Goal: Communication & Community: Answer question/provide support

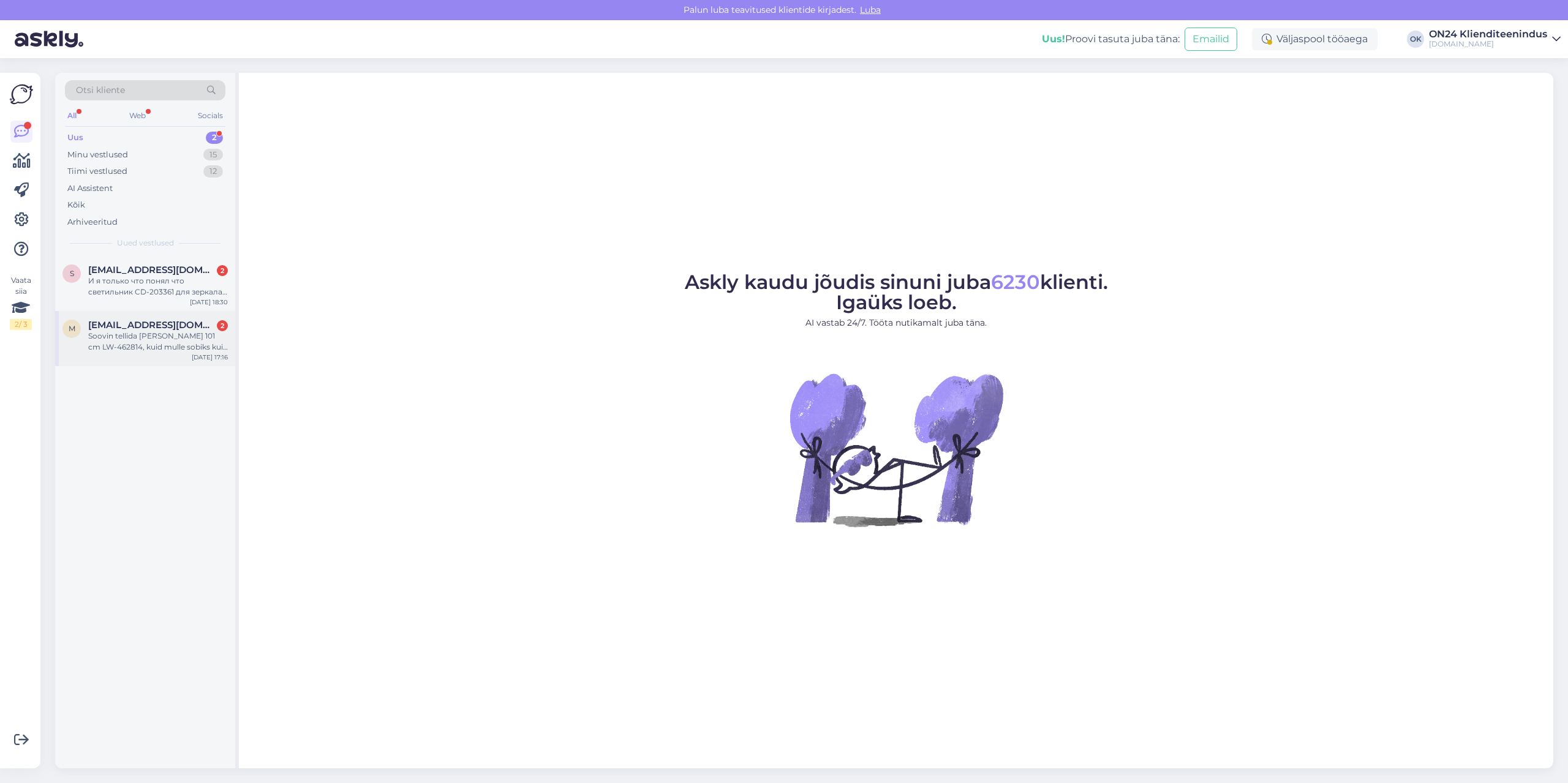
click at [165, 327] on span "[EMAIL_ADDRESS][DOMAIN_NAME]" at bounding box center [152, 325] width 128 height 11
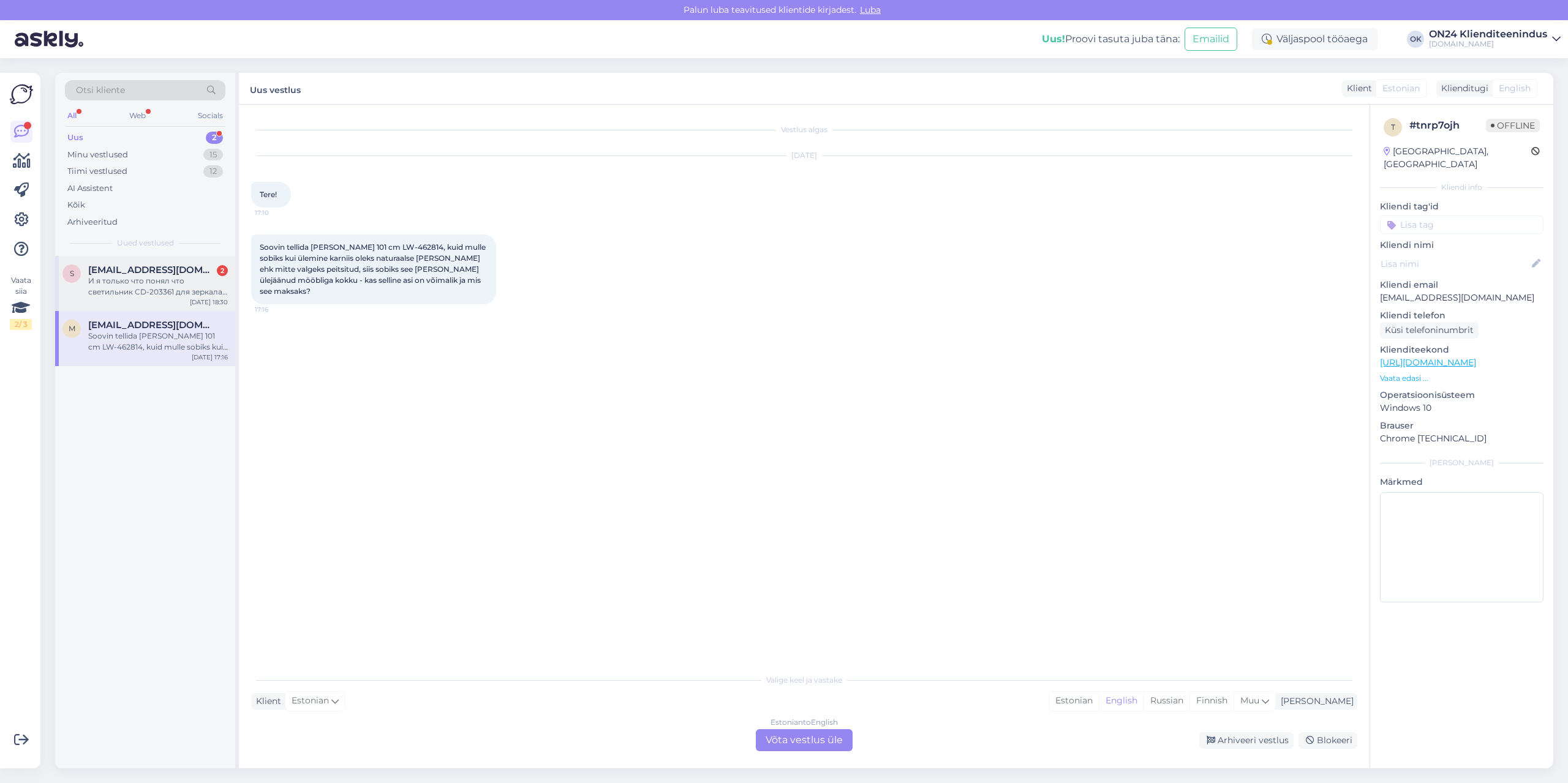
click at [154, 285] on div "И я только что понял что светильник CD-203361 для зеркала нужно было покупать о…" at bounding box center [158, 287] width 139 height 22
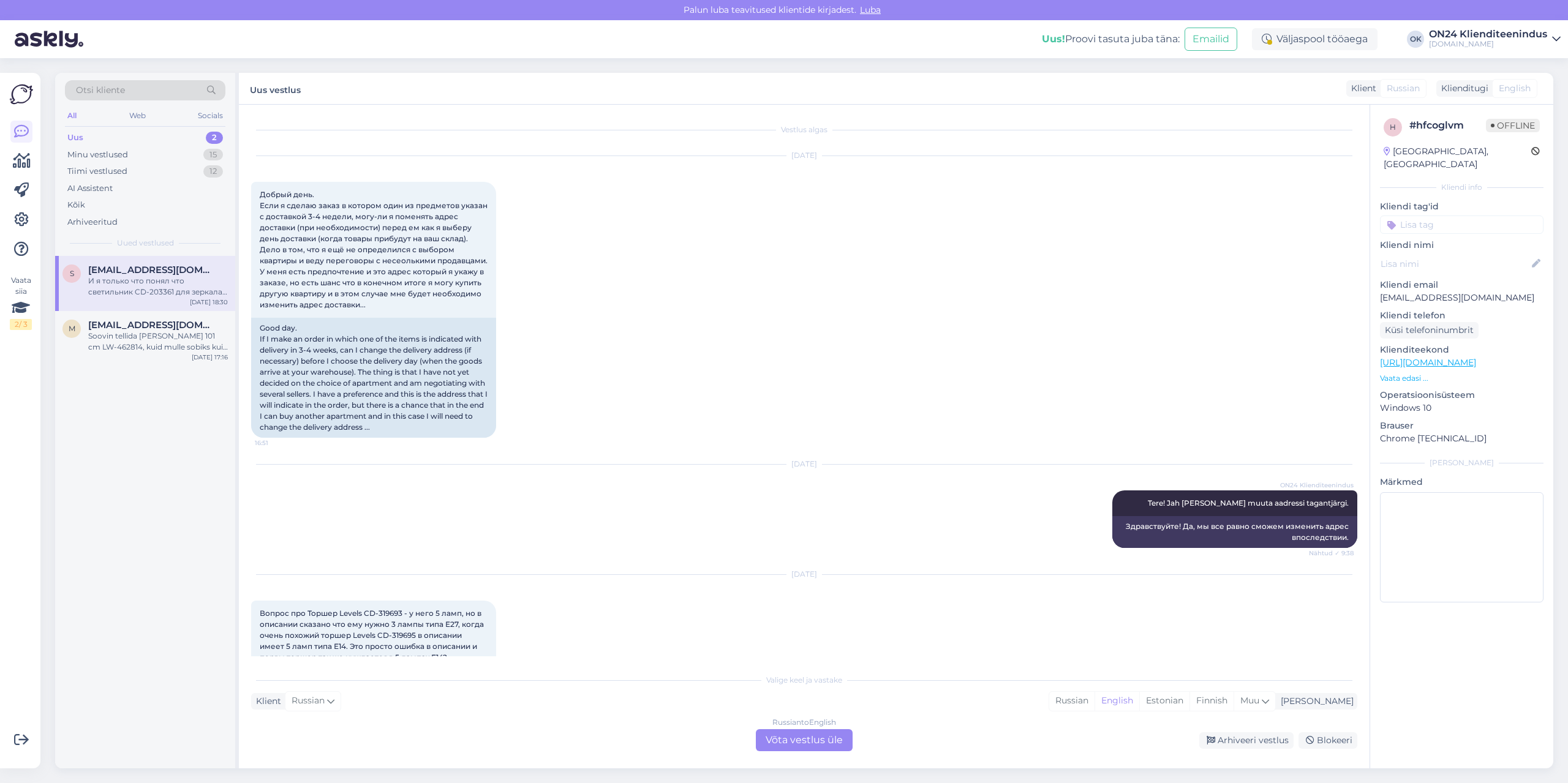
scroll to position [4267, 0]
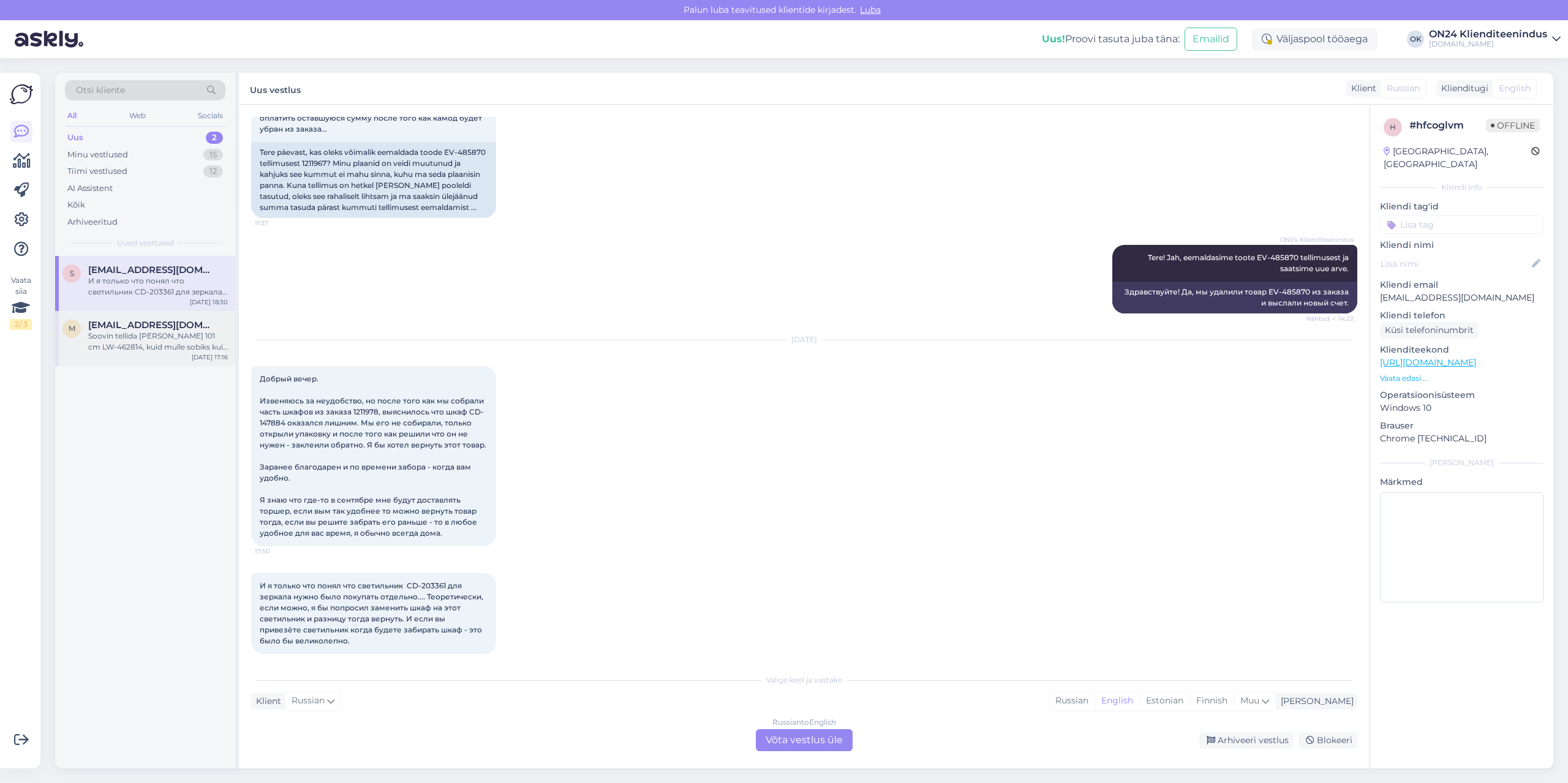
click at [168, 342] on div "Soovin tellida [PERSON_NAME] 101 cm LW-462814, kuid mulle sobiks kui ülemine ka…" at bounding box center [158, 341] width 139 height 22
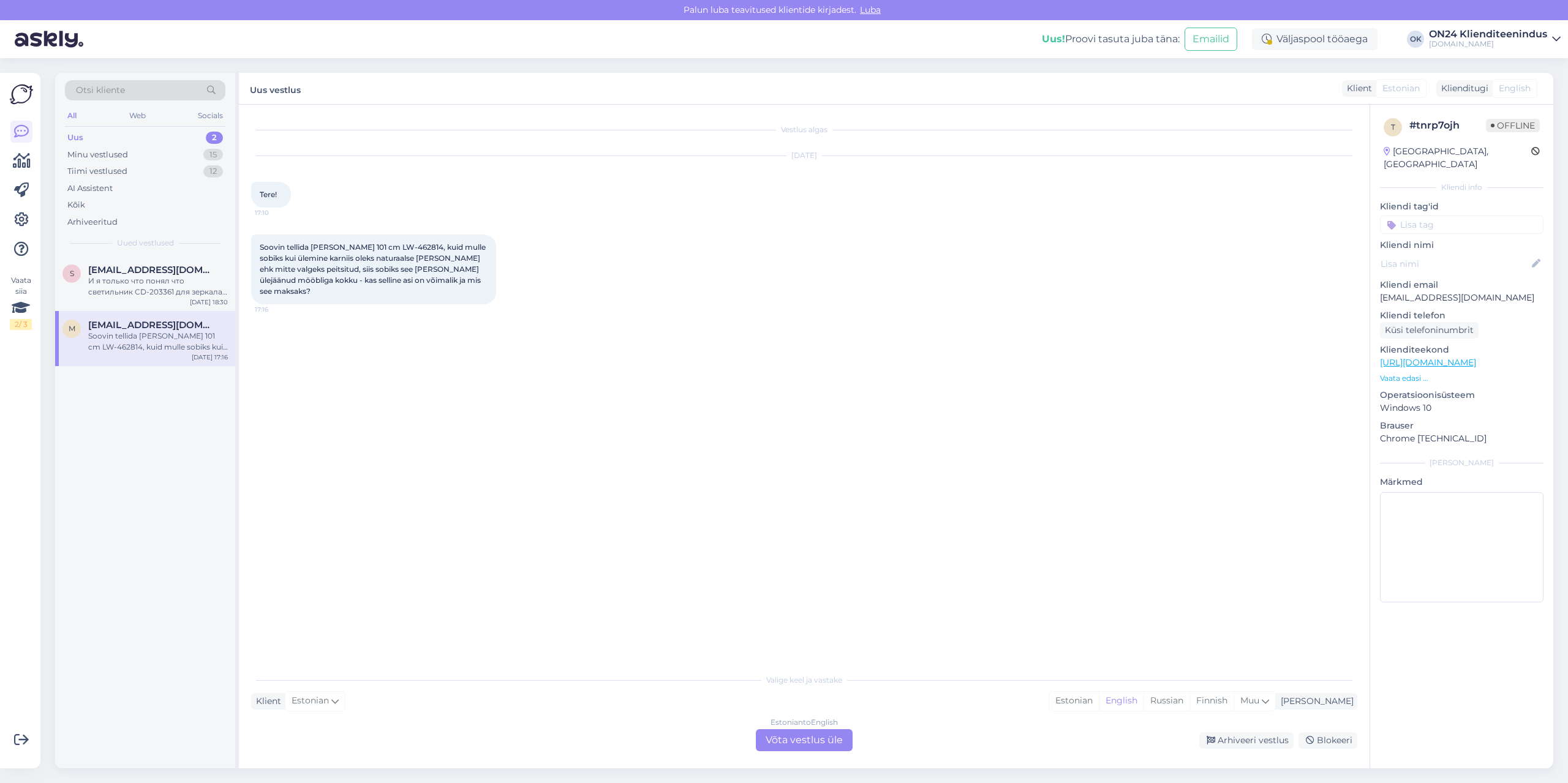
click at [423, 248] on span "Soovin tellida [PERSON_NAME] 101 cm LW-462814, kuid mulle sobiks kui ülemine ka…" at bounding box center [374, 269] width 228 height 53
copy span "462814"
click at [1099, 696] on div "Estonian" at bounding box center [1074, 700] width 50 height 18
click at [832, 743] on div "Estonian to Estonian Võta vestlus üle" at bounding box center [804, 740] width 97 height 22
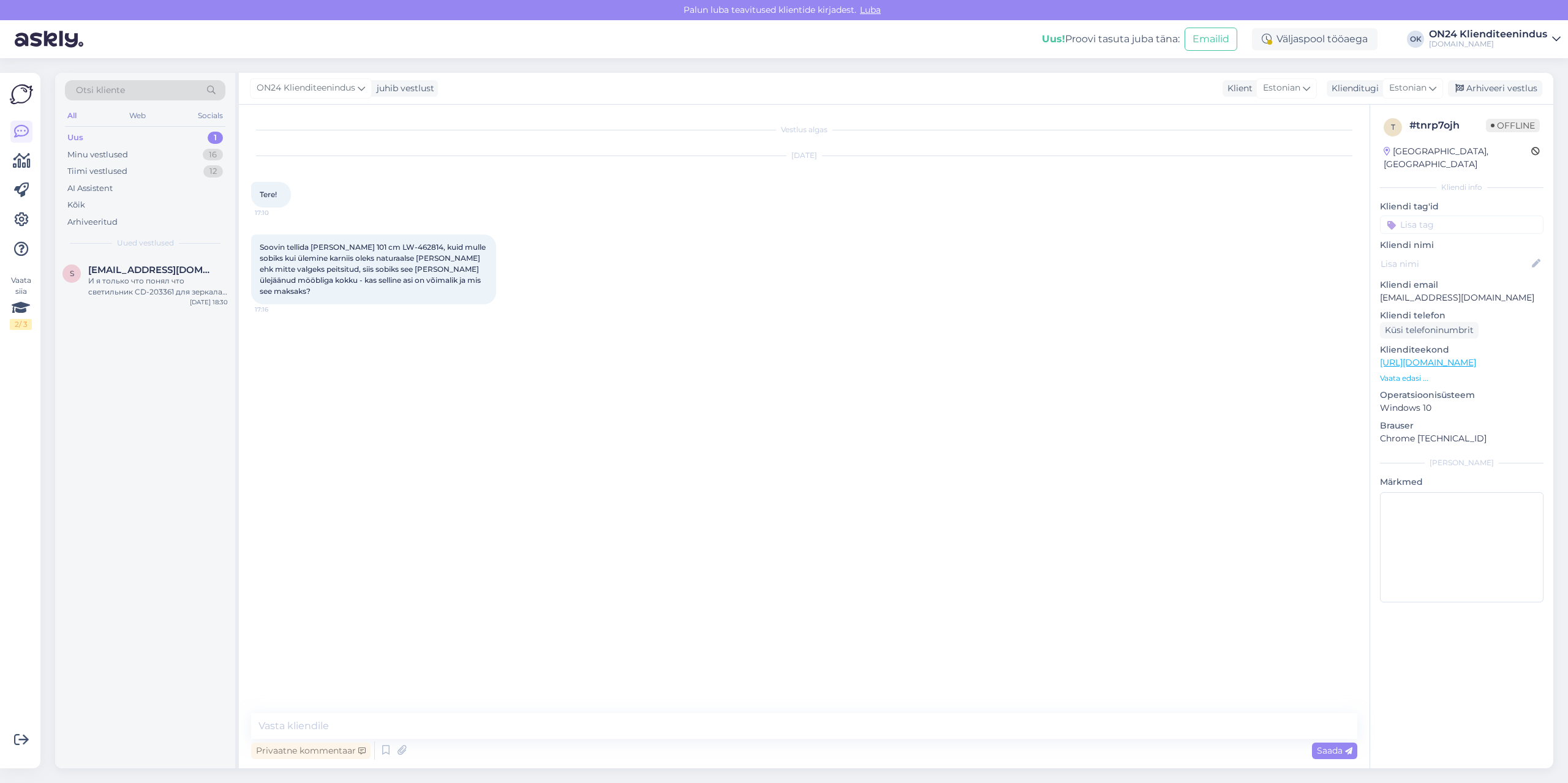
click at [830, 741] on div "Privaatne kommentaar Saada" at bounding box center [804, 750] width 1106 height 23
click at [827, 728] on textarea at bounding box center [804, 726] width 1106 height 26
type textarea "Tere! Paraku ei ole võimalik muuta toodet."
click at [1492, 86] on div "Arhiveeri vestlus" at bounding box center [1495, 88] width 94 height 16
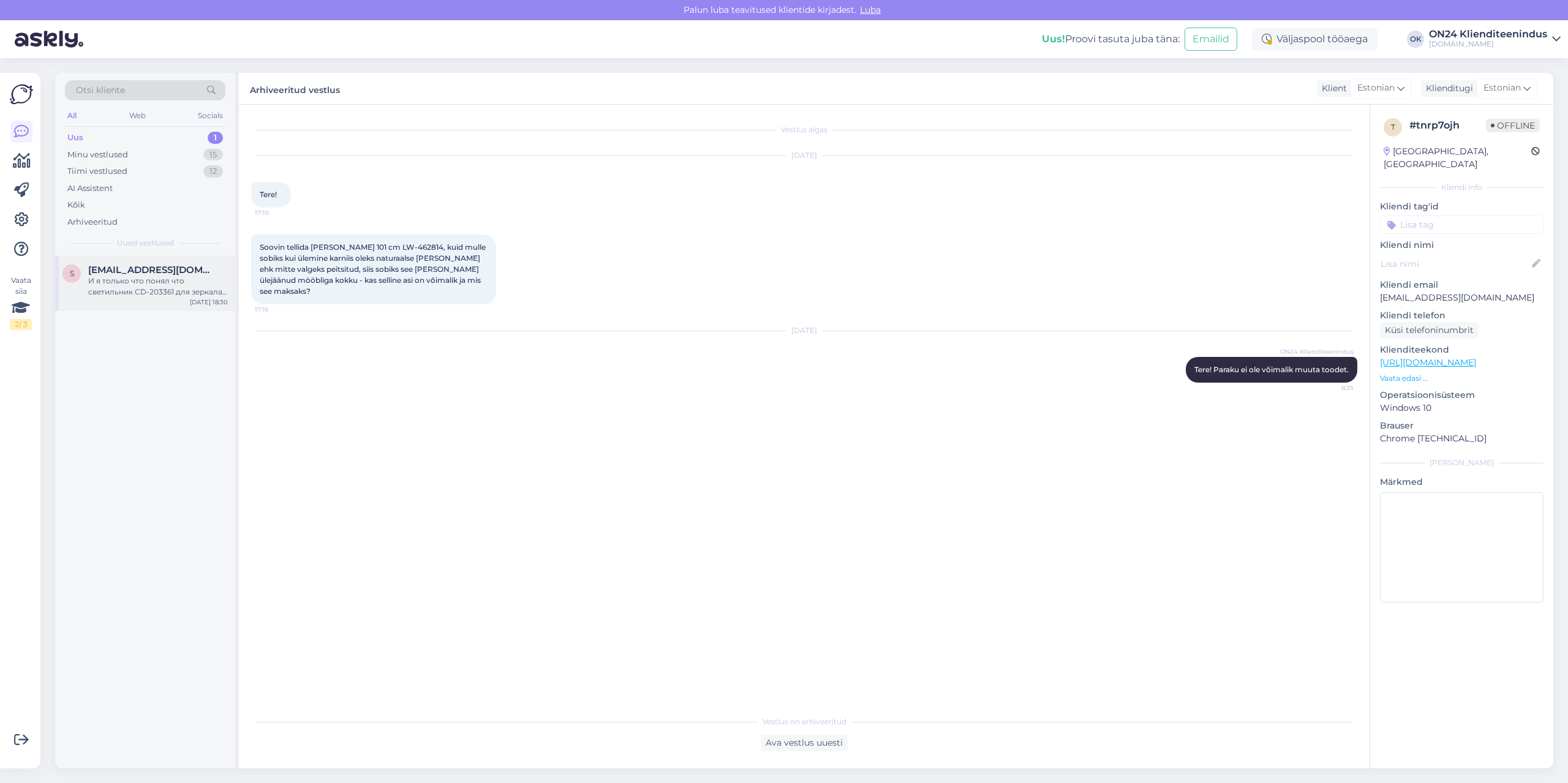
click at [147, 279] on div "И я только что понял что светильник CD-203361 для зеркала нужно было покупать о…" at bounding box center [158, 287] width 139 height 22
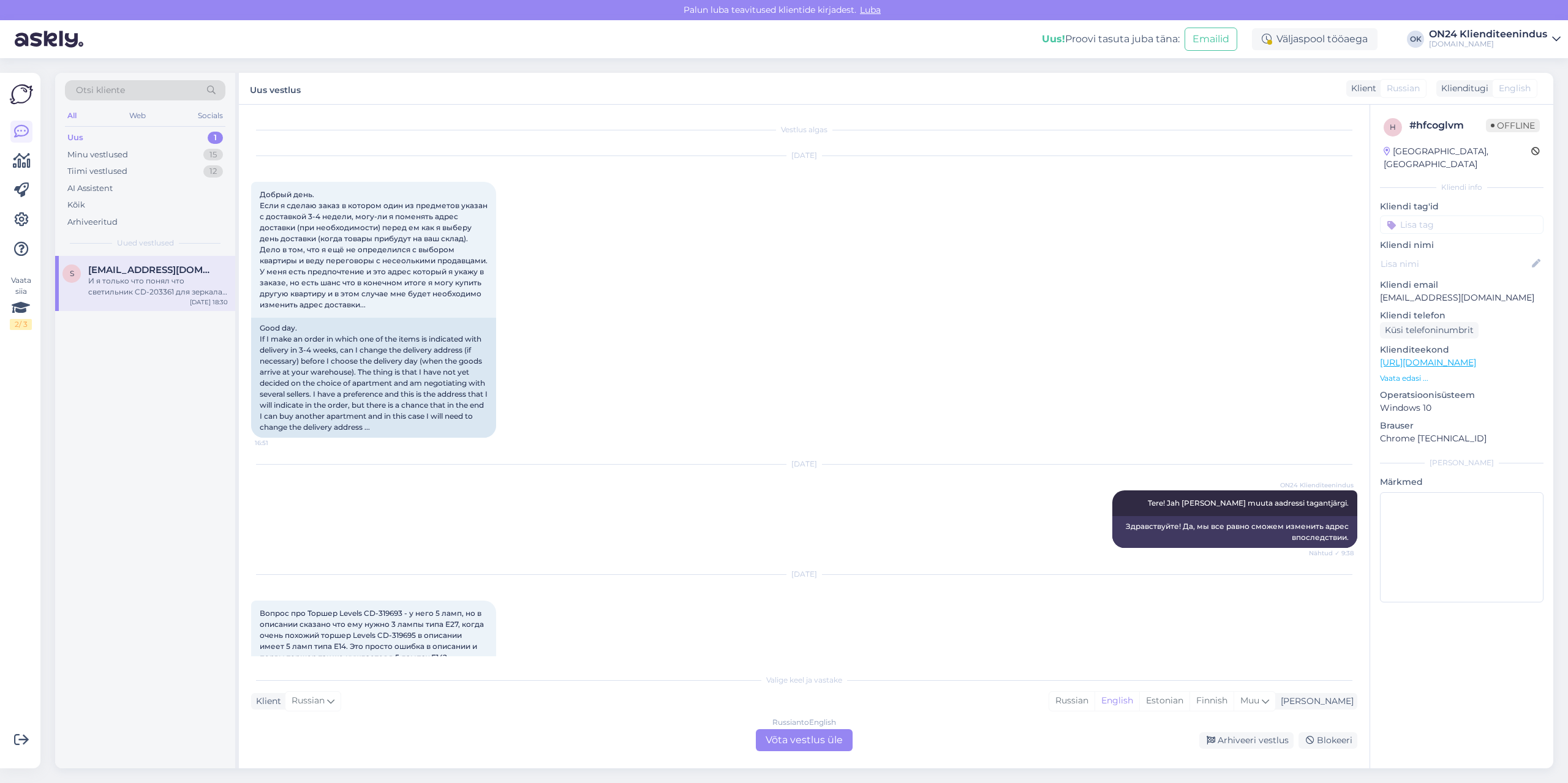
scroll to position [4267, 0]
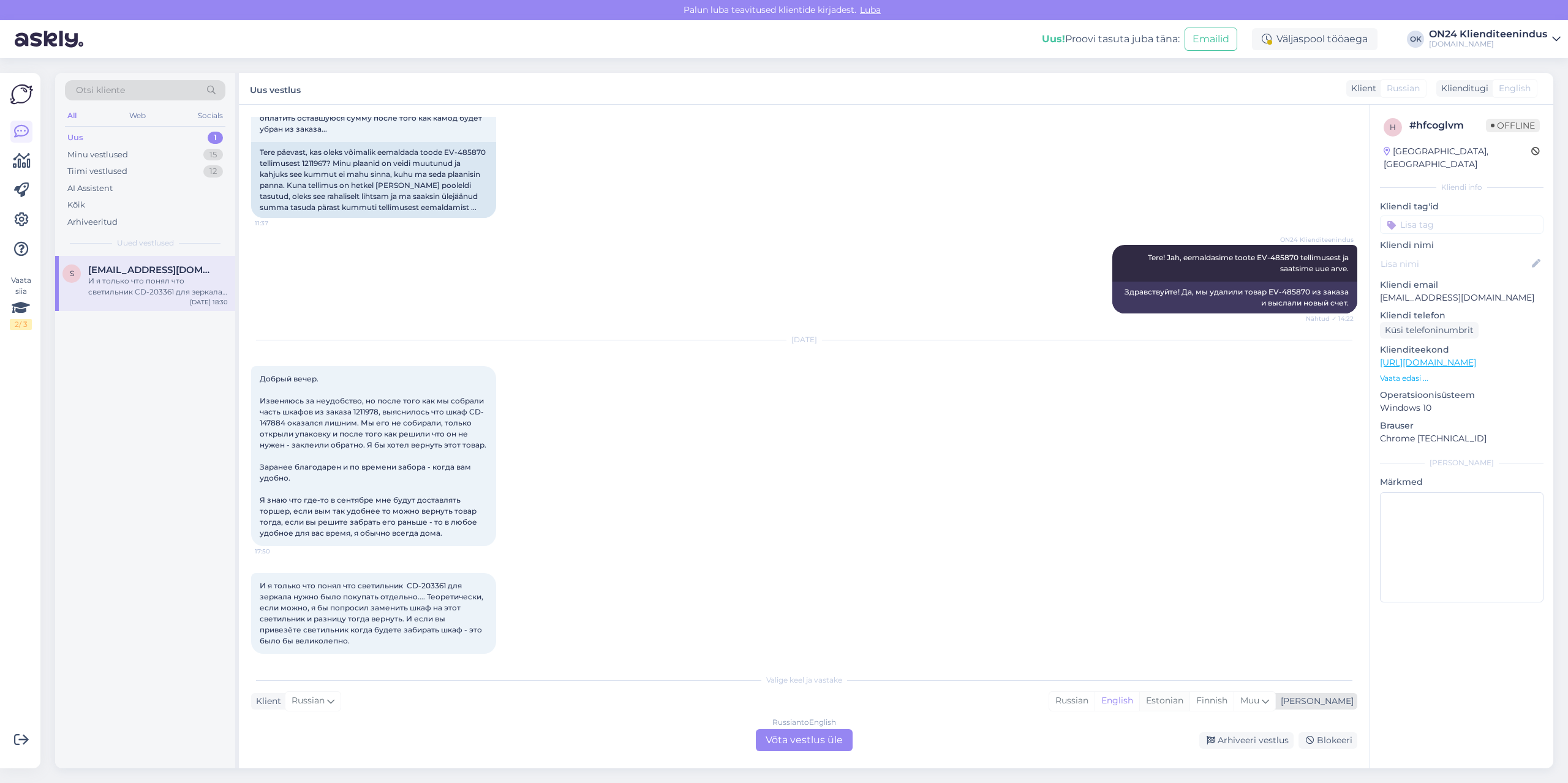
click at [1189, 698] on div "Estonian" at bounding box center [1164, 700] width 51 height 18
click at [790, 731] on div "Russian to Estonian Võta vestlus üle" at bounding box center [804, 740] width 97 height 22
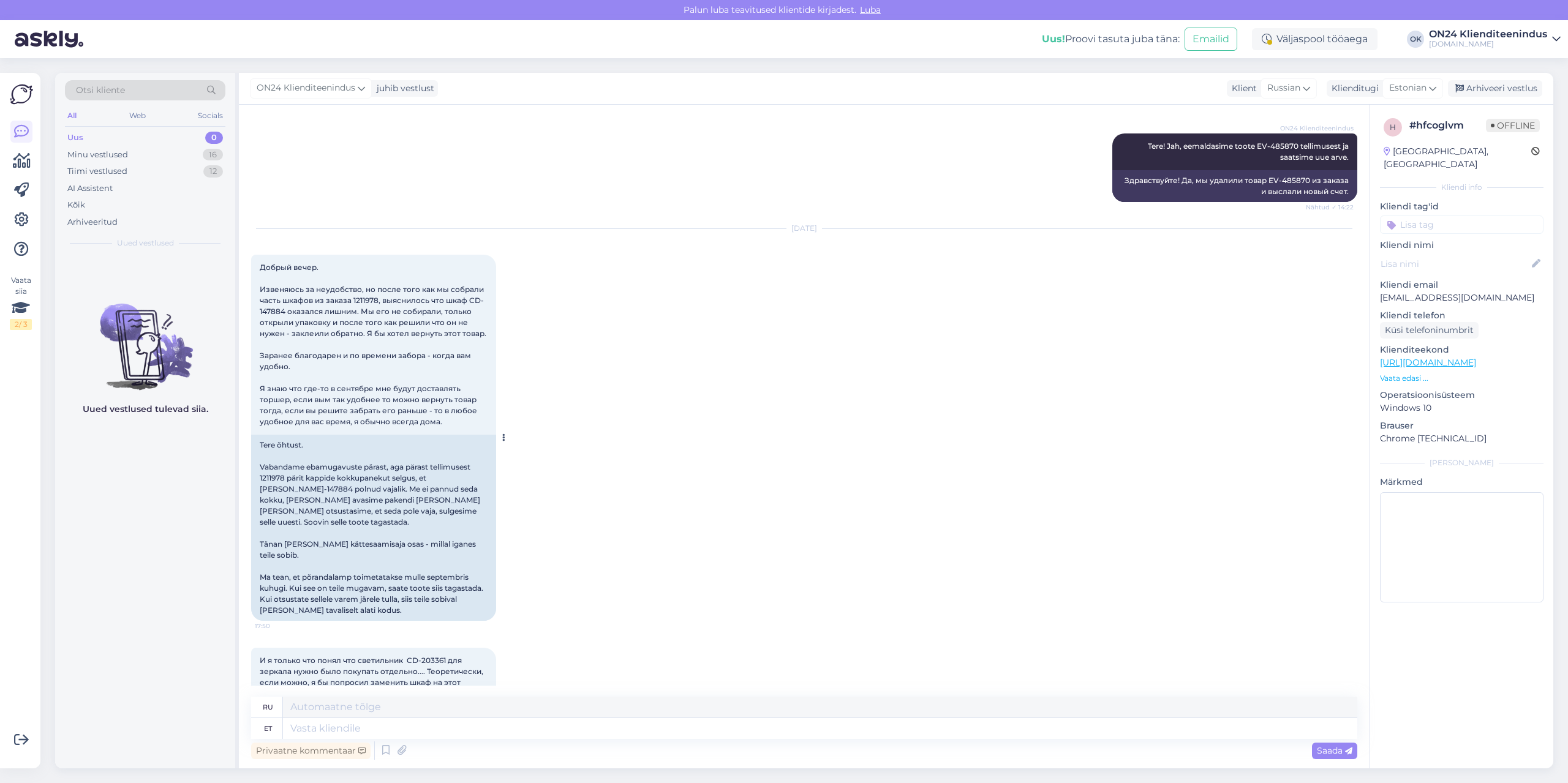
scroll to position [4445, 0]
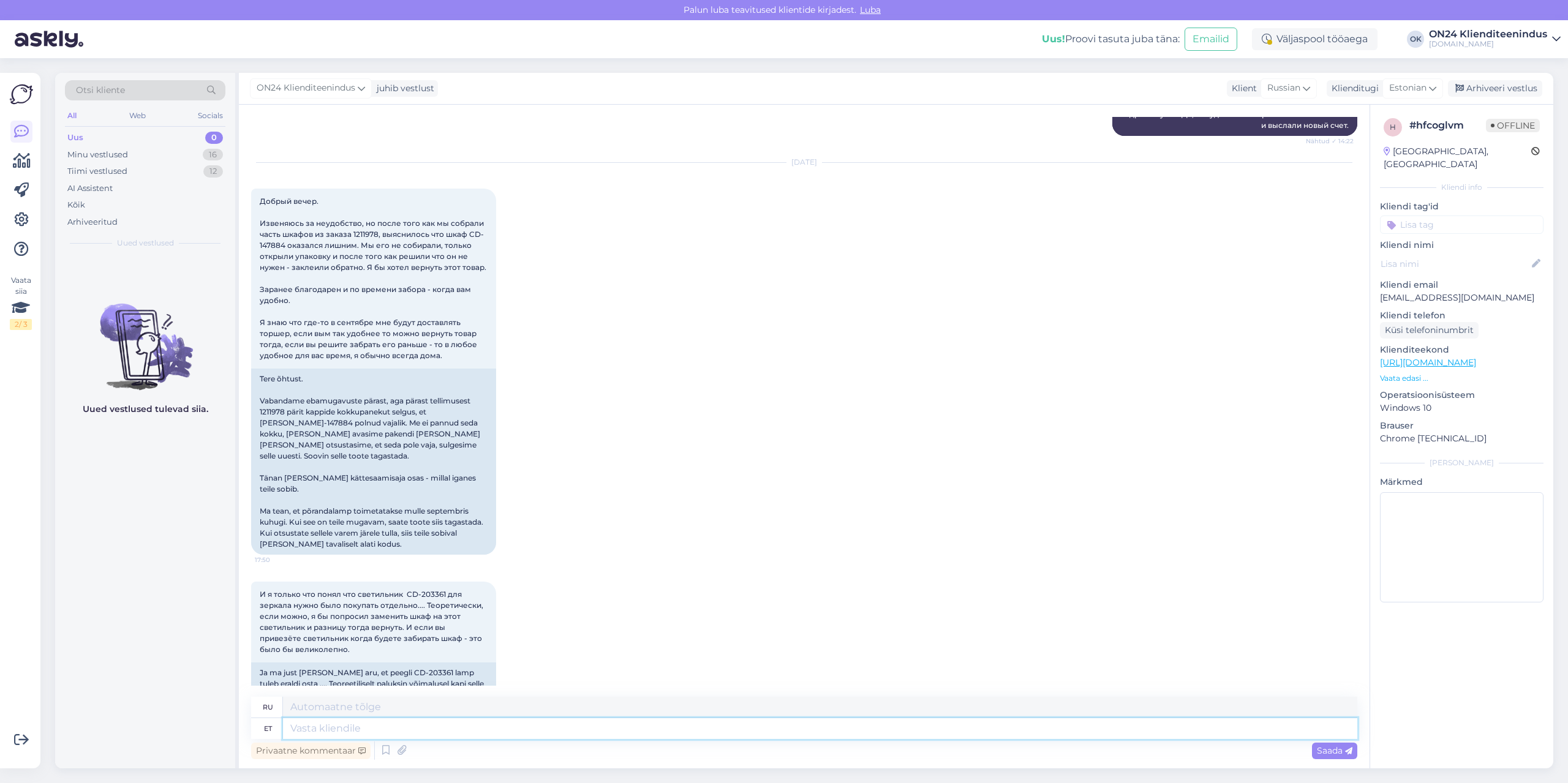
click at [387, 728] on textarea at bounding box center [820, 728] width 1074 height 20
type textarea "Tere!"
type textarea "Привет!"
type textarea "Tere! [GEOGRAPHIC_DATA]"
type textarea "Здравствуйте! Пожалуйста."
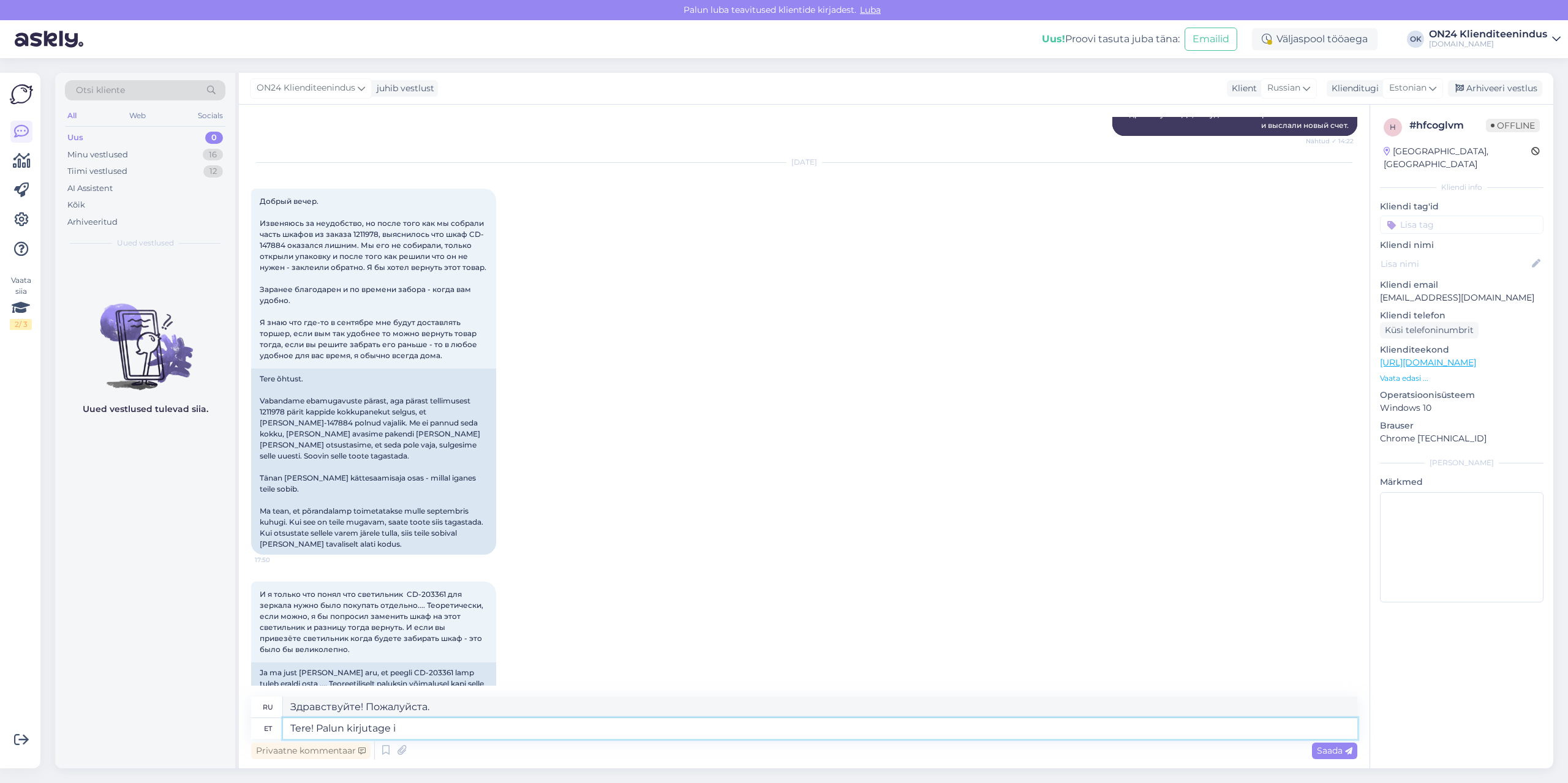
type textarea "Tere! Palun kirjutage in"
type textarea "Здравствуйте! Пожалуйста, напишите."
type textarea "Tere! Palun kirjutage info"
type textarea "Здравствуйте! Пожалуйста, напишите информацию."
type textarea "Tere! Palun kirjutage info@on"
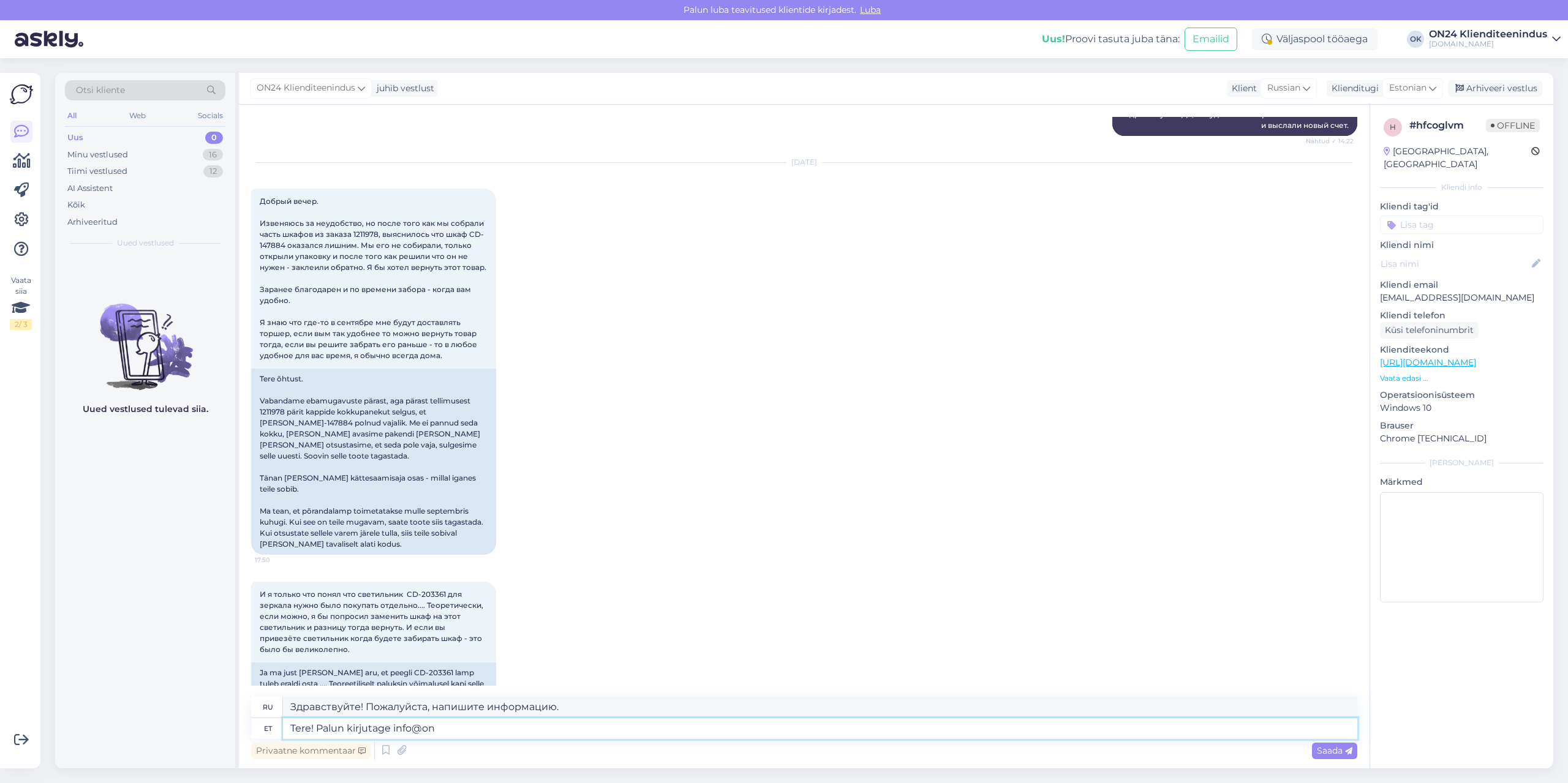
type textarea "Здравствуйте! Напишите на info@"
type textarea "Tere! Palun kirjutage [EMAIL_ADDRESS][DOMAIN_NAME]"
type textarea "Здравствуйте! Напишите на [EMAIL_ADDRESS][DOMAIN_NAME]"
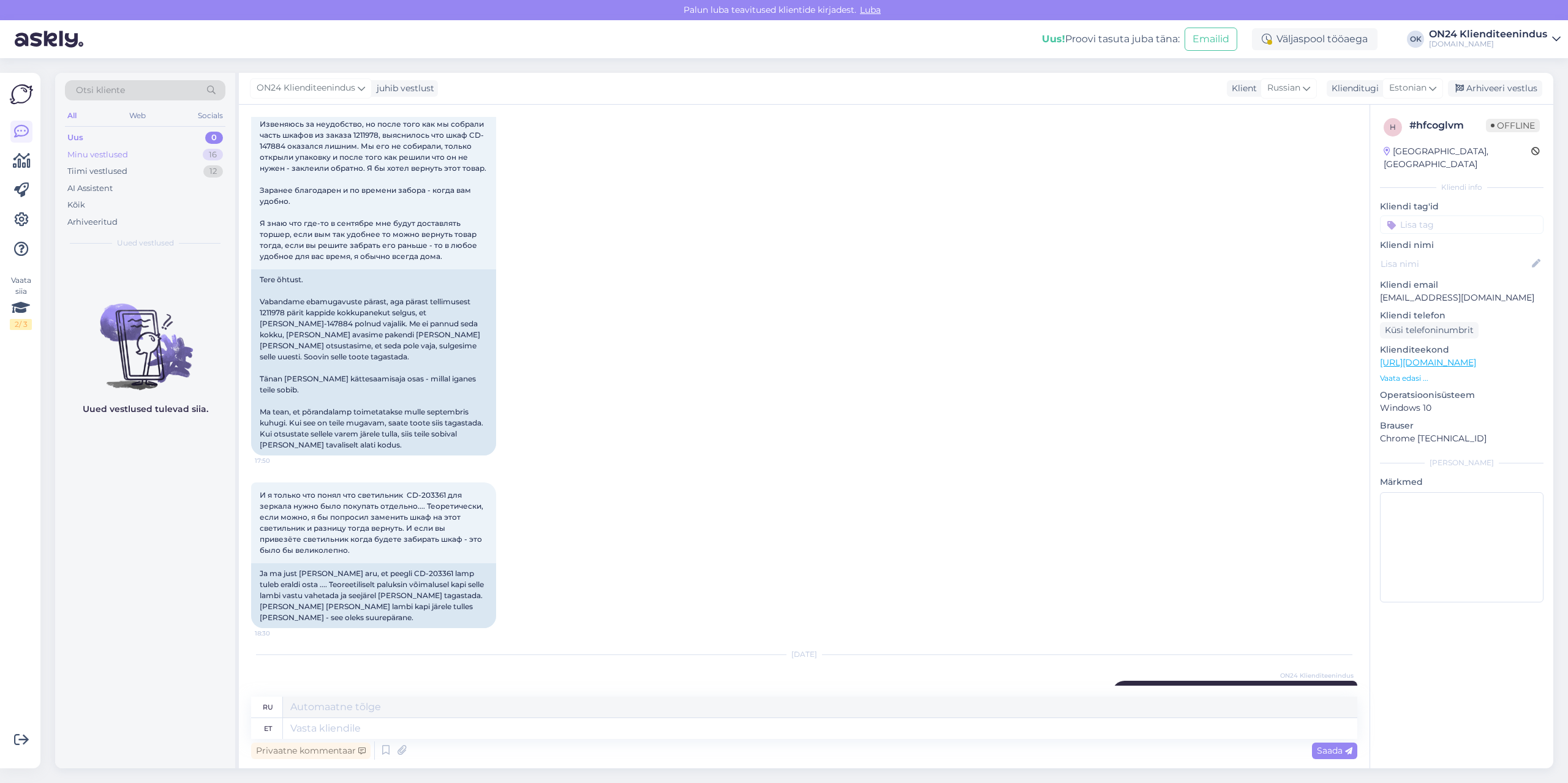
click at [115, 160] on div "Minu vestlused" at bounding box center [98, 155] width 61 height 12
